Goal: Information Seeking & Learning: Get advice/opinions

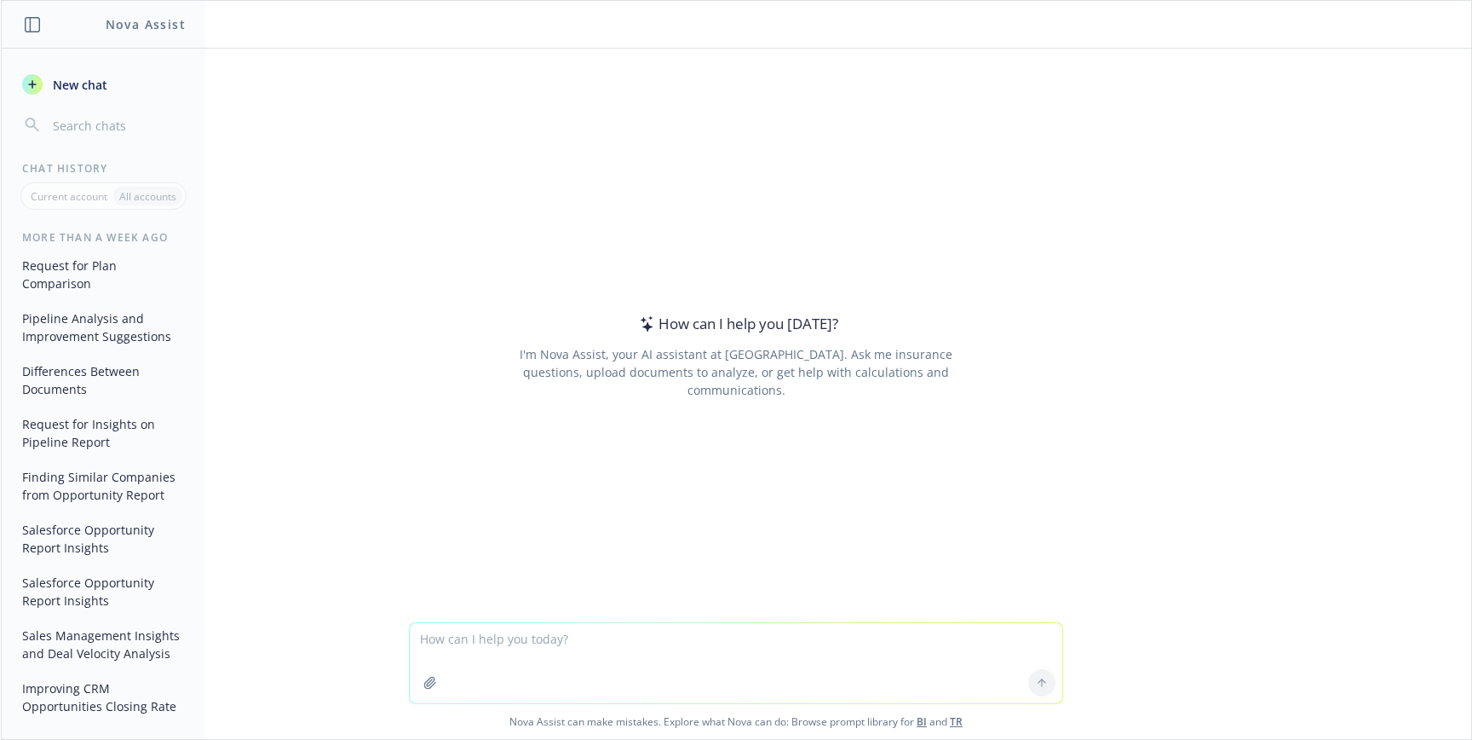
click at [821, 671] on textarea at bounding box center [736, 663] width 653 height 80
type textarea "How to avoid the Salesforce renewal 9% uplift?"
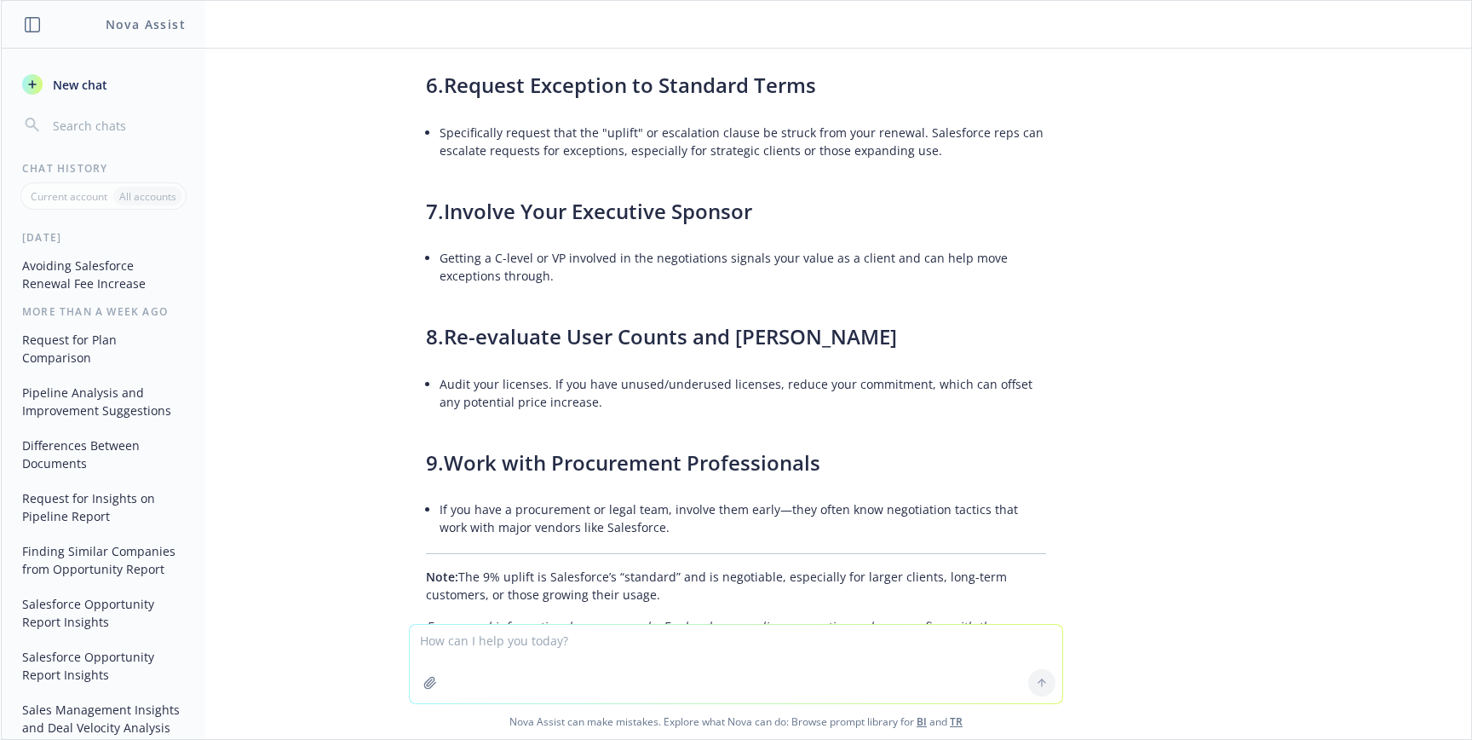
scroll to position [392, 0]
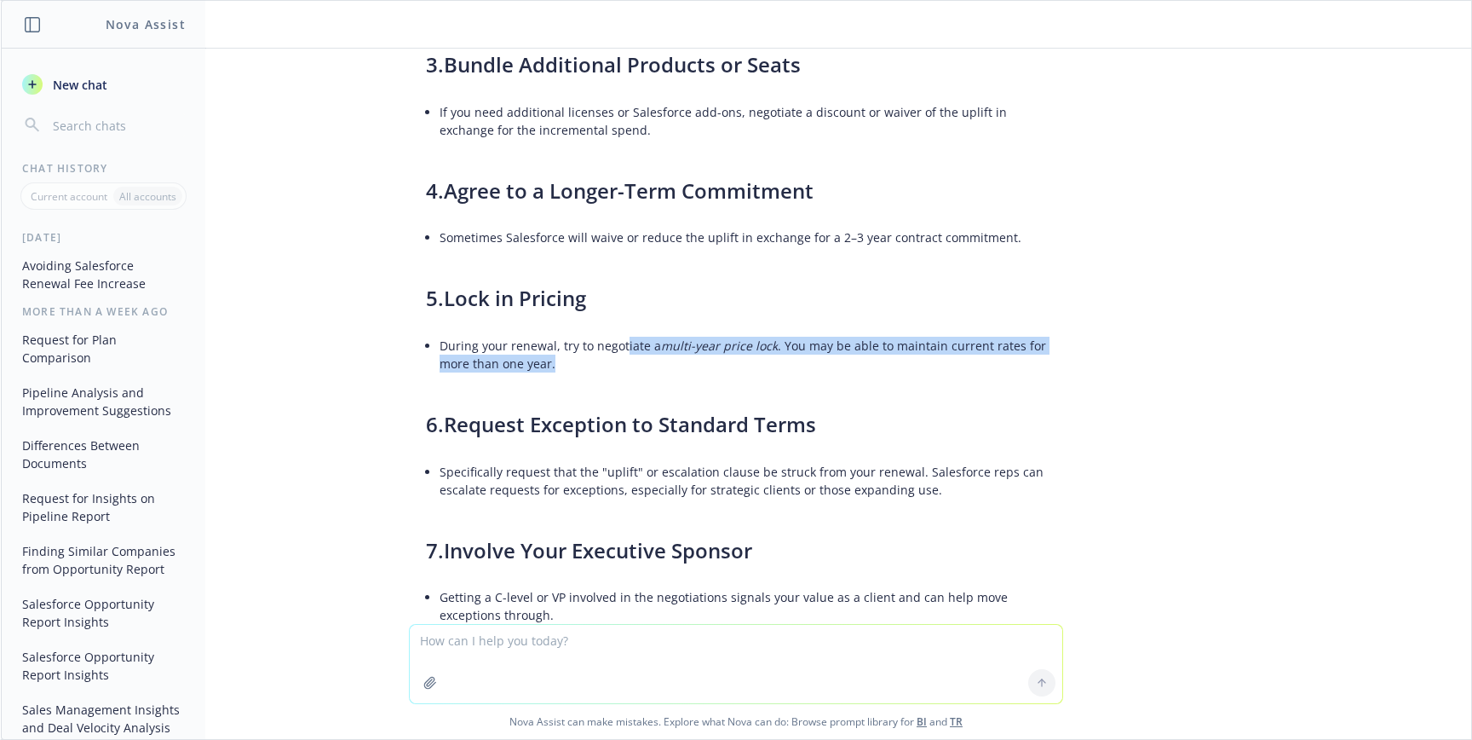
drag, startPoint x: 610, startPoint y: 344, endPoint x: 610, endPoint y: 374, distance: 29.8
click at [610, 374] on li "During your renewal, try to negotiate a multi-year price lock . You may be able…" at bounding box center [743, 354] width 607 height 43
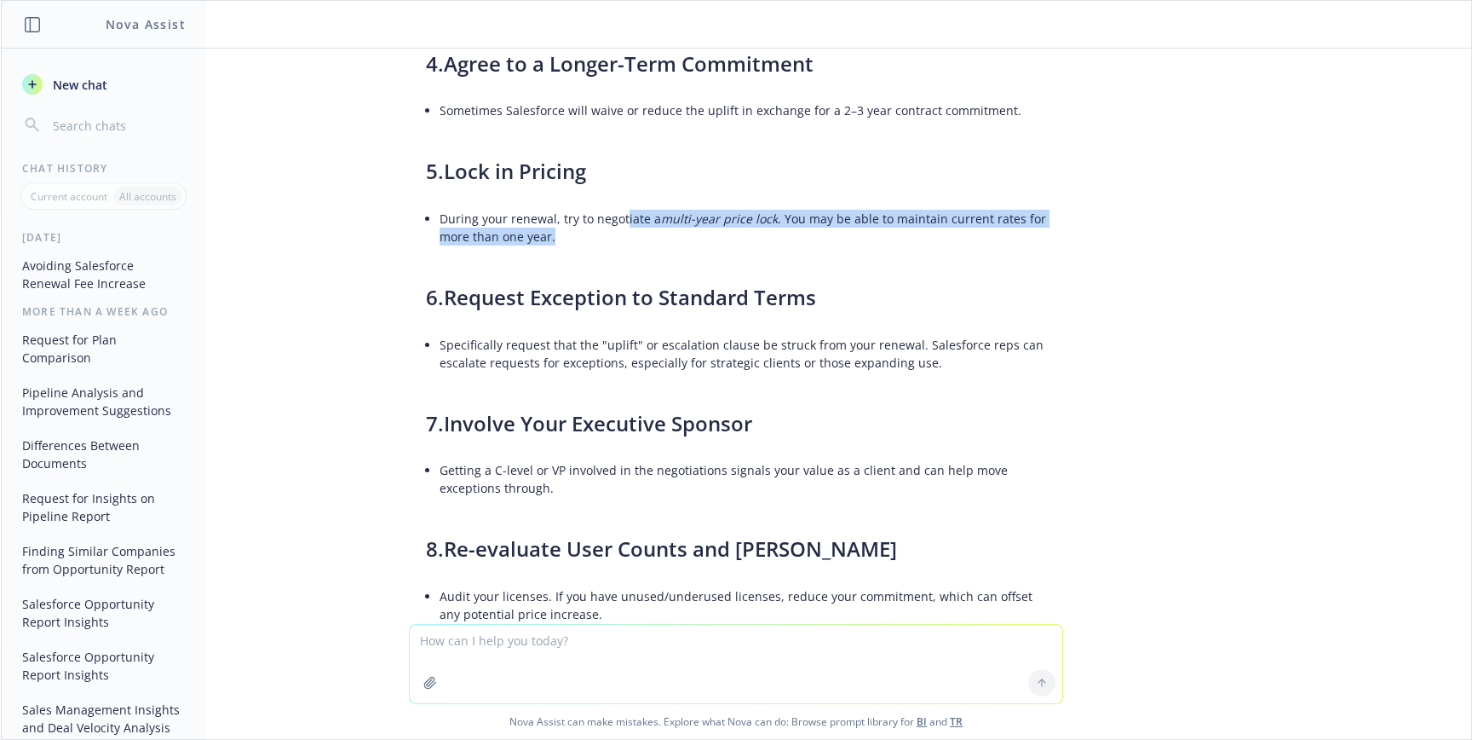
scroll to position [522, 0]
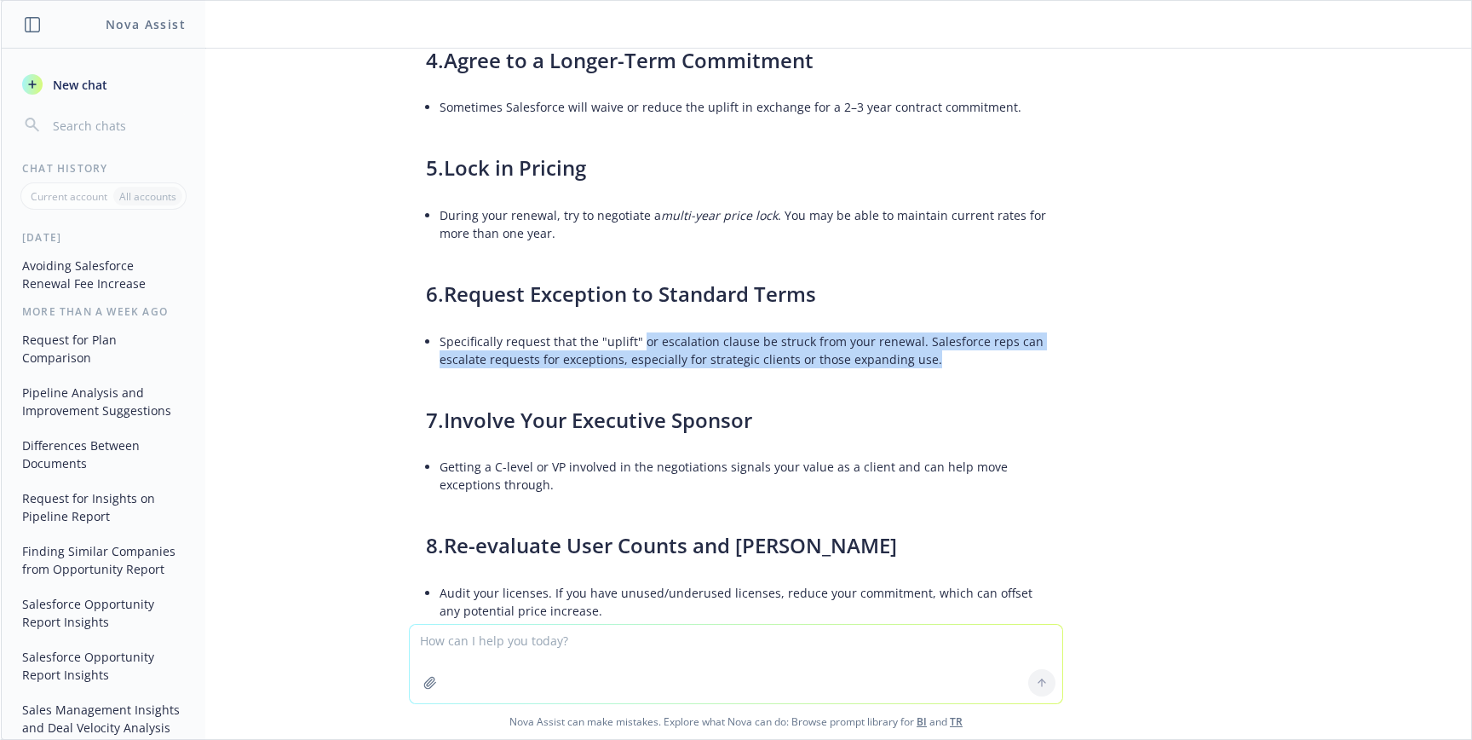
drag, startPoint x: 627, startPoint y: 343, endPoint x: 632, endPoint y: 375, distance: 31.9
click at [632, 375] on div "To avoid the standard 9% uplift (annual price increase) on Salesforce renewals …" at bounding box center [736, 246] width 654 height 1308
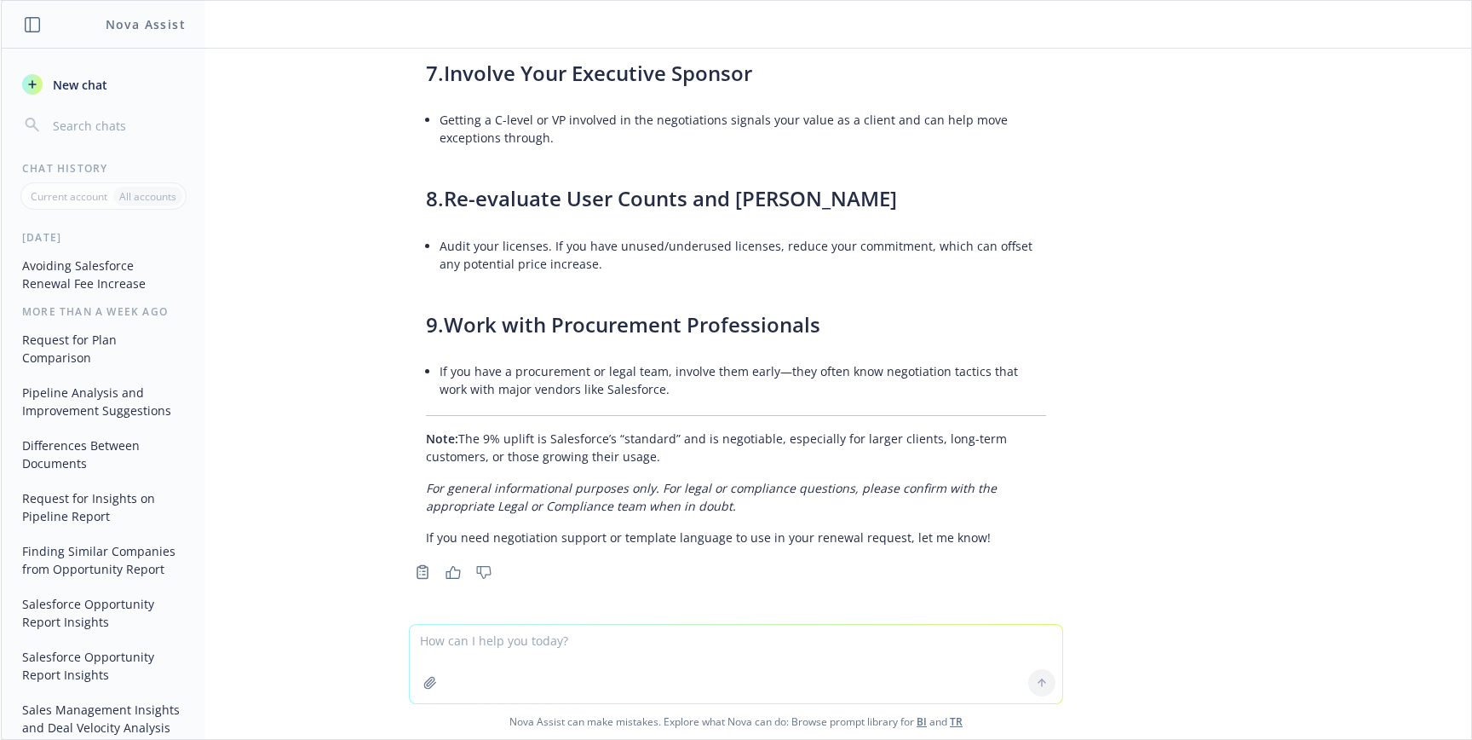
scroll to position [870, 0]
drag, startPoint x: 635, startPoint y: 372, endPoint x: 636, endPoint y: 395, distance: 23.1
click at [636, 395] on li "If you have a procurement or legal team, involve them early—they often know neg…" at bounding box center [743, 379] width 607 height 43
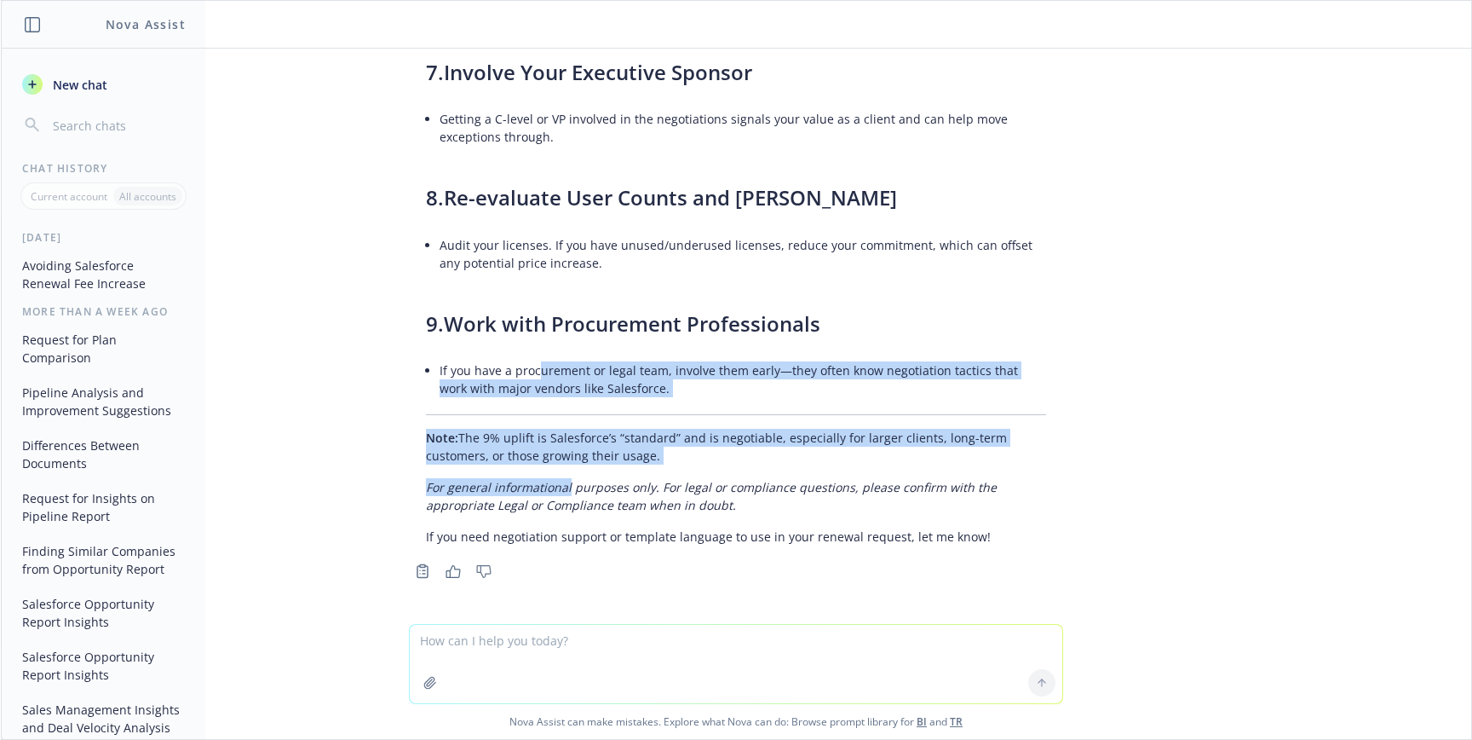
drag, startPoint x: 527, startPoint y: 369, endPoint x: 554, endPoint y: 478, distance: 112.4
click at [554, 479] on em "For general informational purposes only. For legal or compliance questions, ple…" at bounding box center [711, 496] width 571 height 34
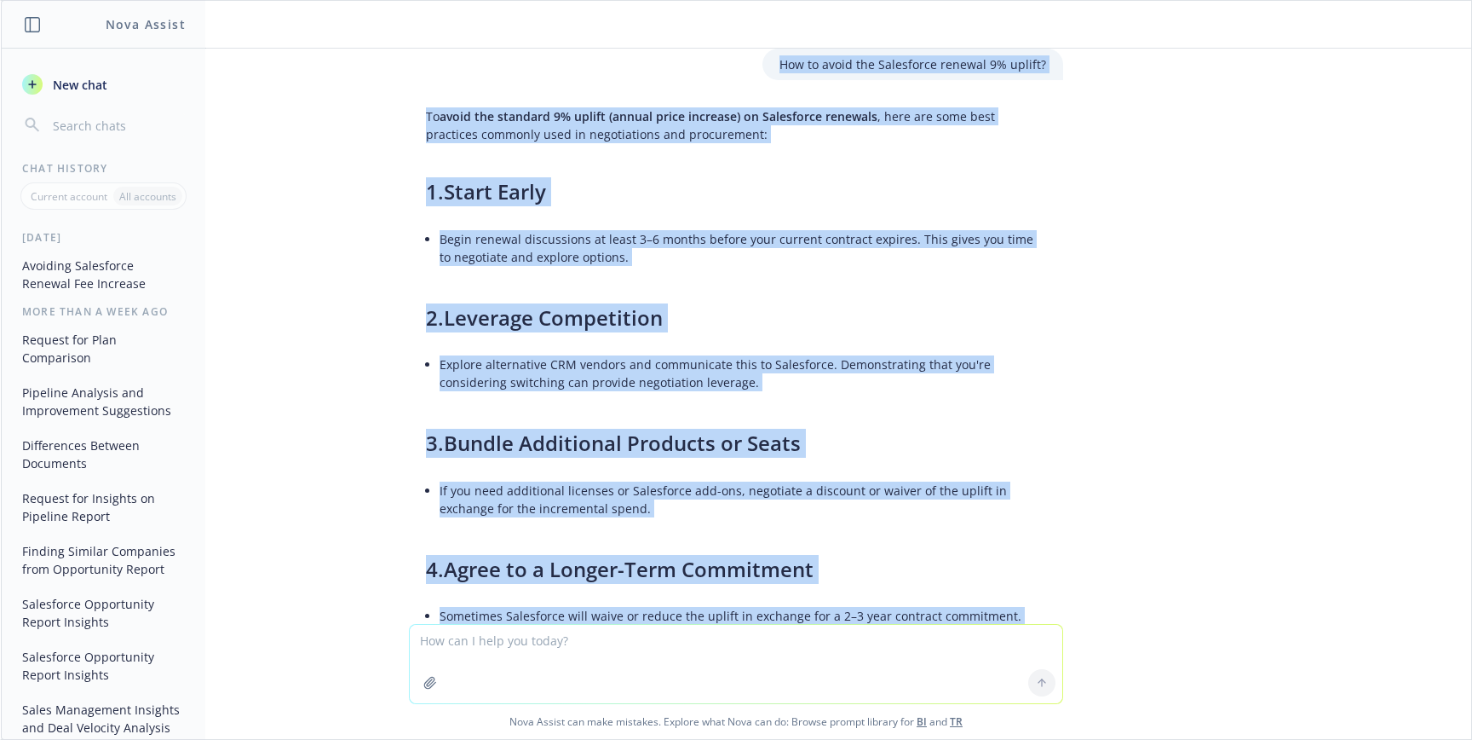
scroll to position [0, 0]
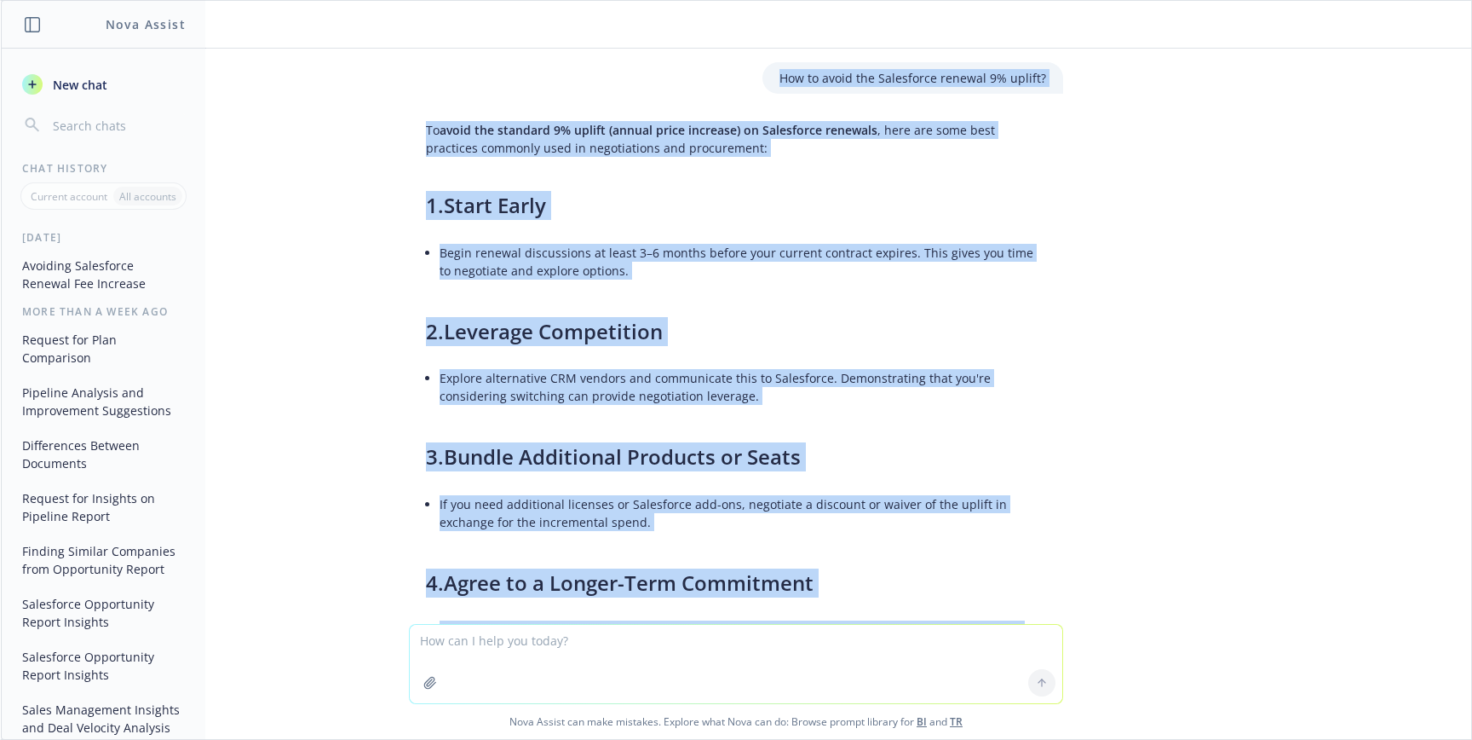
drag, startPoint x: 738, startPoint y: 506, endPoint x: 647, endPoint y: 80, distance: 435.7
click at [647, 80] on div "How to avoid the Salesforce renewal 9% uplift? To avoid the standard 9% uplift …" at bounding box center [736, 336] width 1471 height 575
copy div "Lor ip dolor sit Ametconsec adipisc 5% elitse? Do eiusm tem incididu 5% utlabo …"
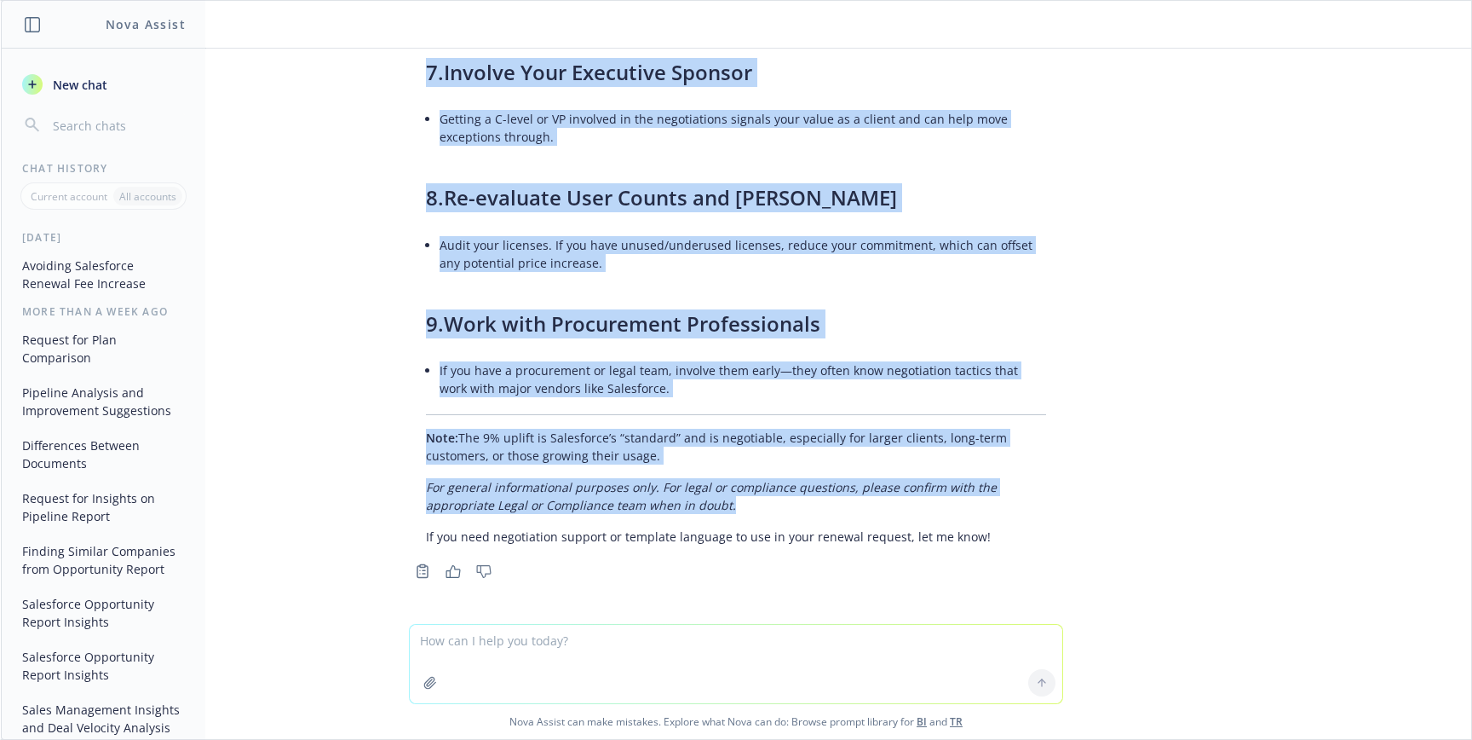
scroll to position [870, 0]
click at [1283, 170] on div "How to avoid the Salesforce renewal 9% uplift? To avoid the standard 9% uplift …" at bounding box center [736, 336] width 1471 height 575
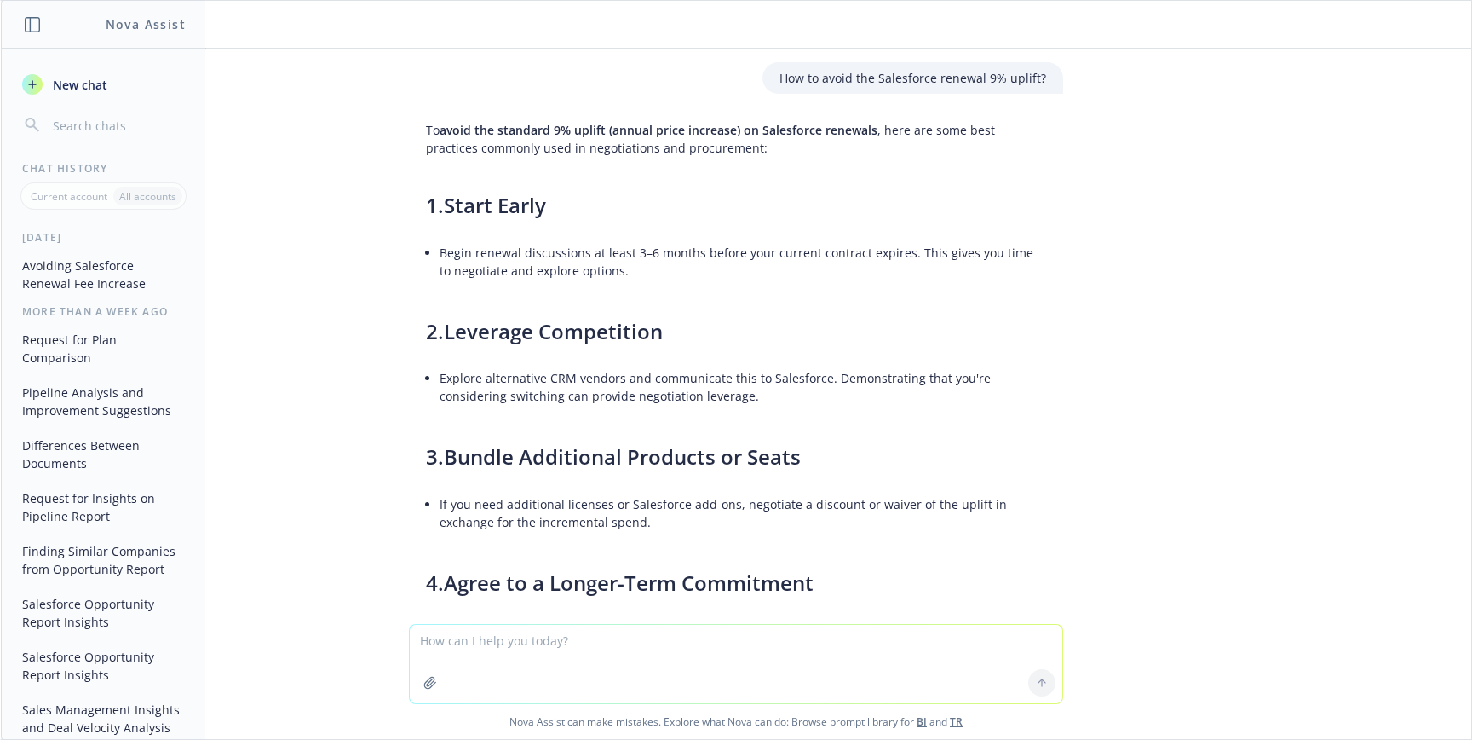
scroll to position [0, 0]
